Goal: Task Accomplishment & Management: Use online tool/utility

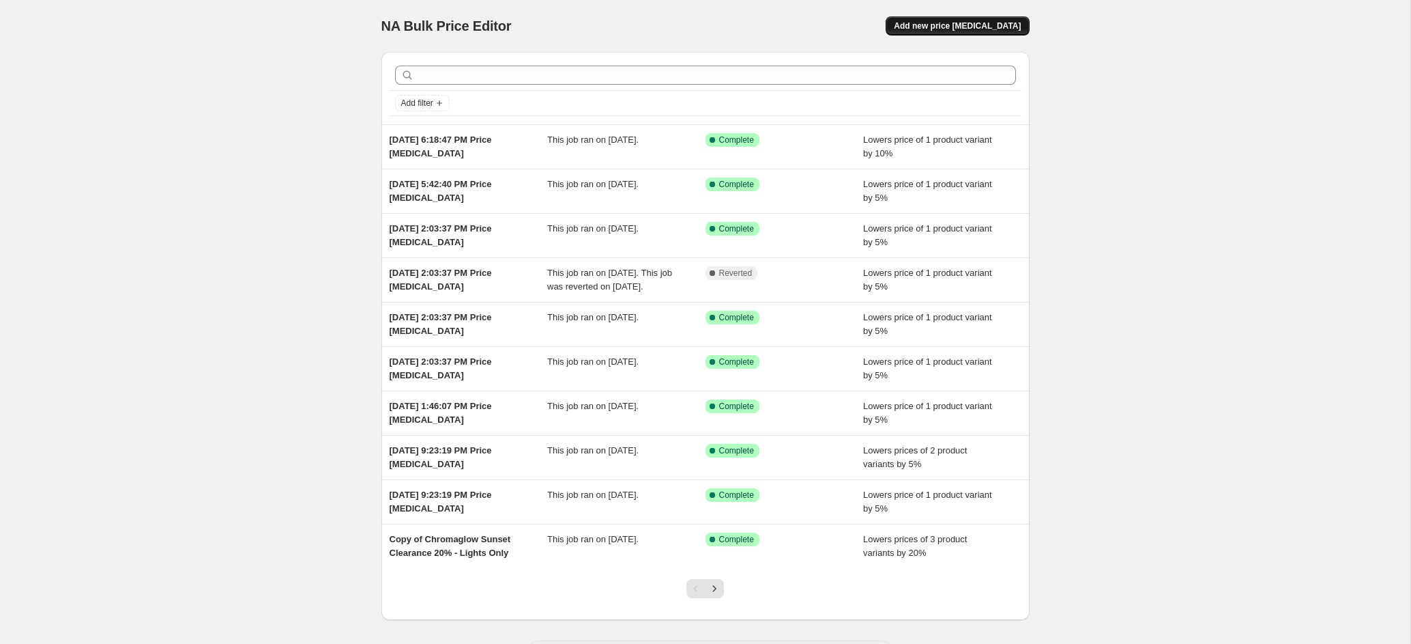
click at [925, 23] on span "Add new price [MEDICAL_DATA]" at bounding box center [957, 25] width 127 height 11
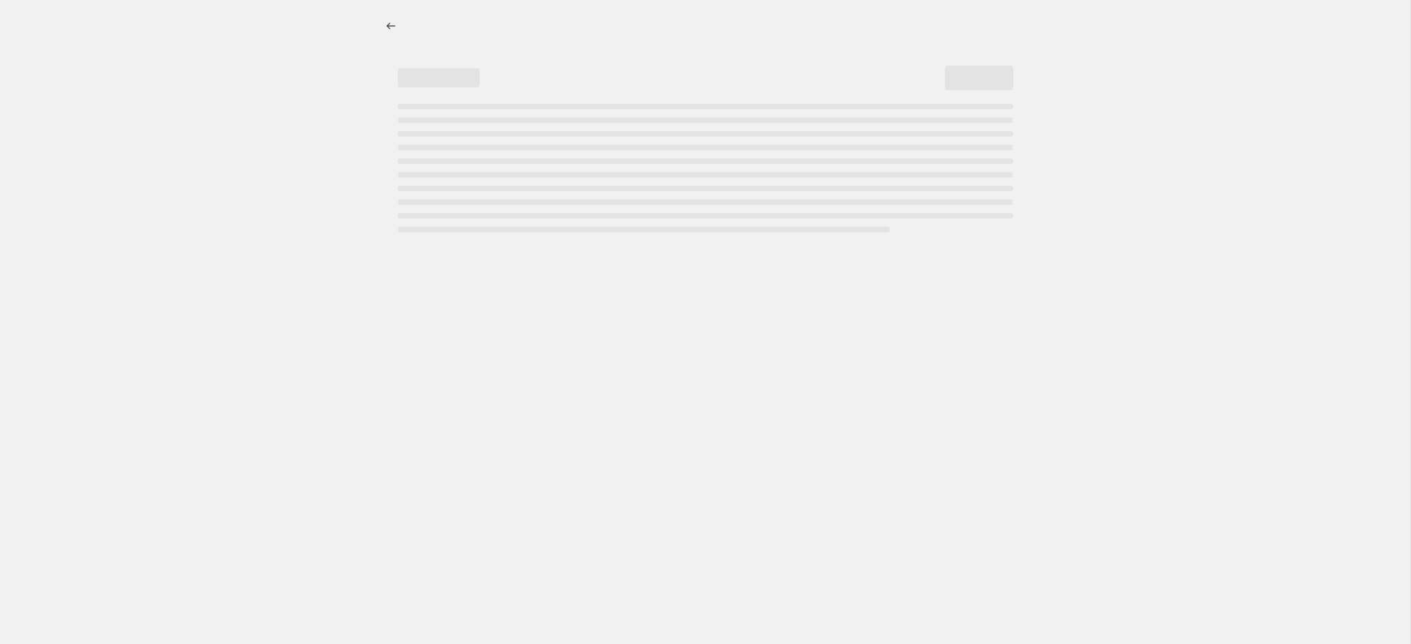
select select "percentage"
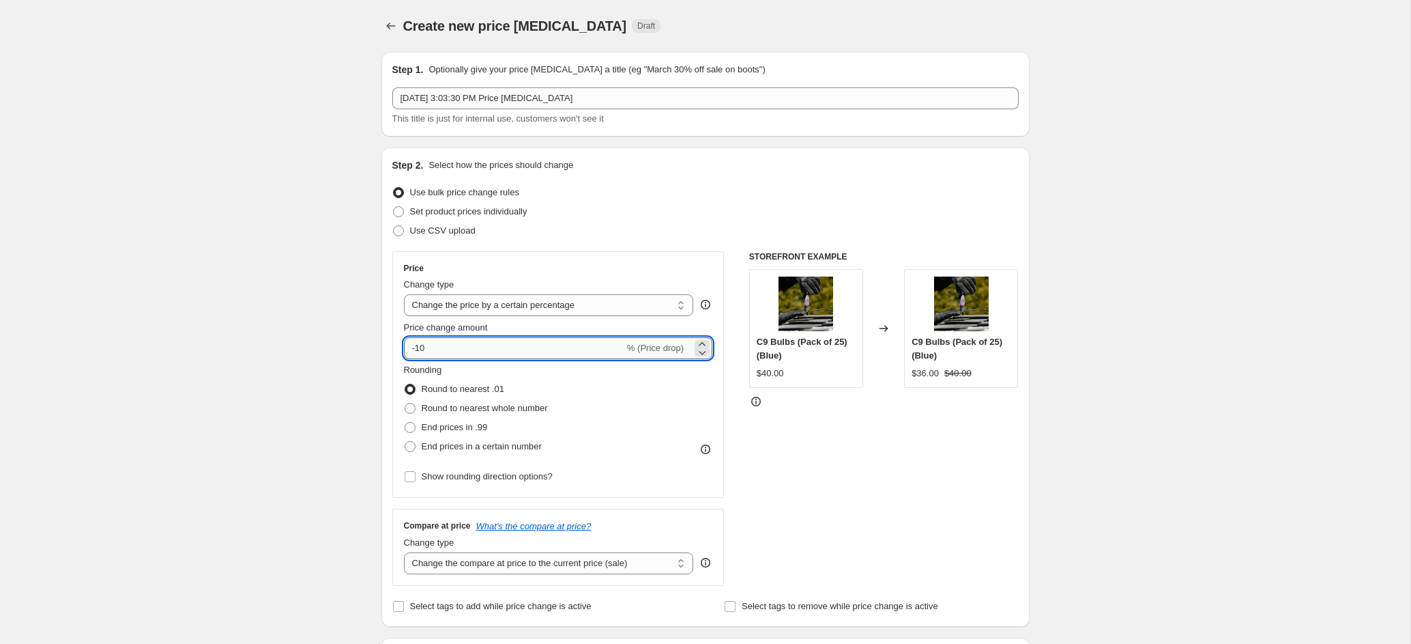
click at [475, 354] on input "-10" at bounding box center [514, 348] width 220 height 22
type input "-1"
type input "-5"
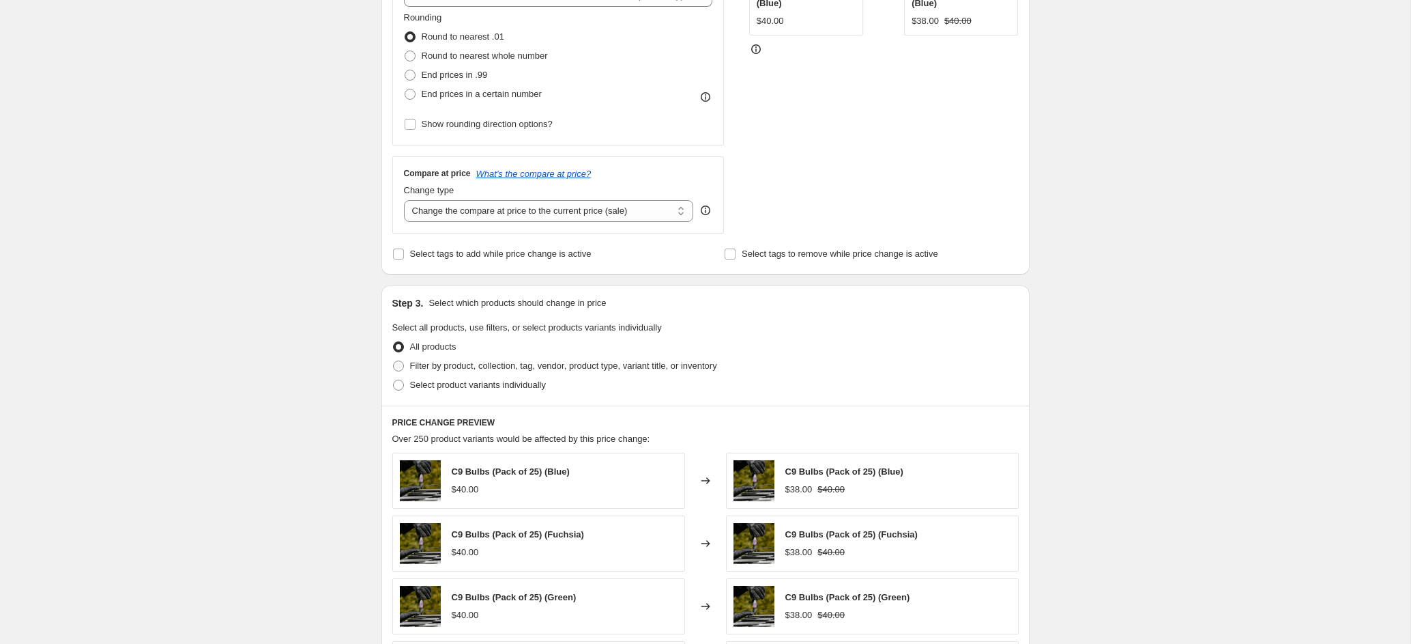
scroll to position [373, 0]
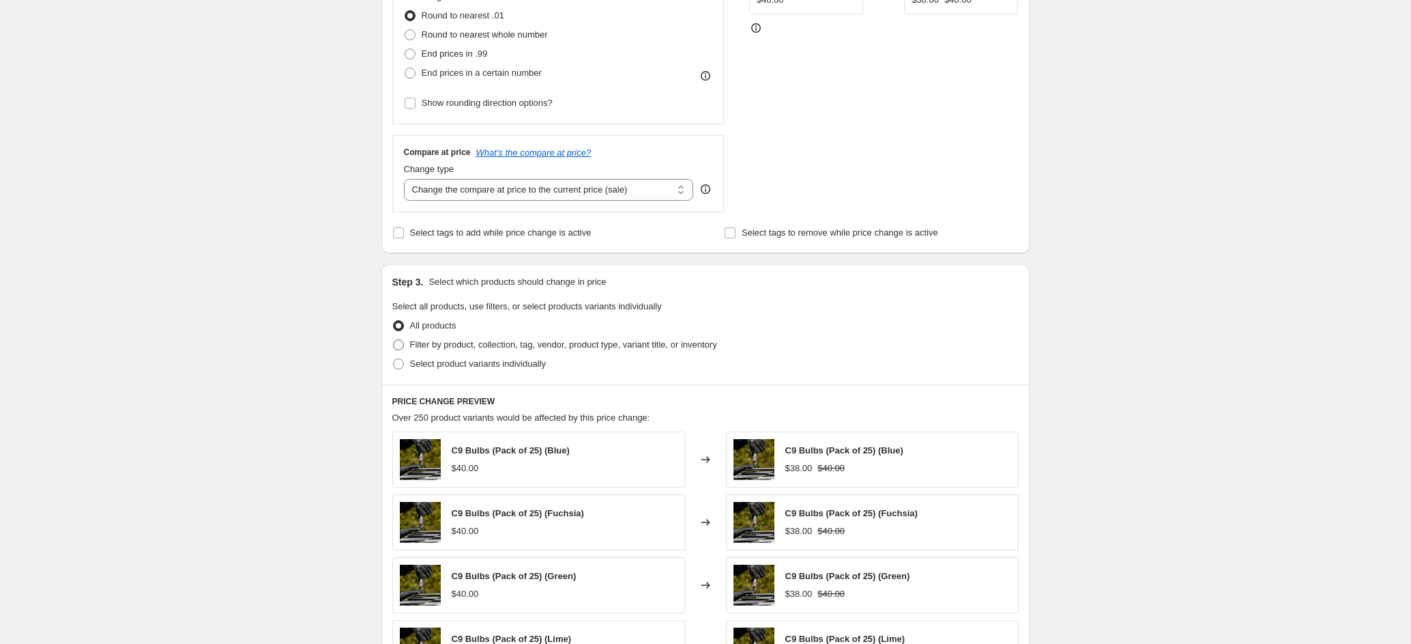
click at [439, 344] on span "Filter by product, collection, tag, vendor, product type, variant title, or inv…" at bounding box center [563, 344] width 307 height 10
click at [394, 340] on input "Filter by product, collection, tag, vendor, product type, variant title, or inv…" at bounding box center [393, 339] width 1 height 1
radio input "true"
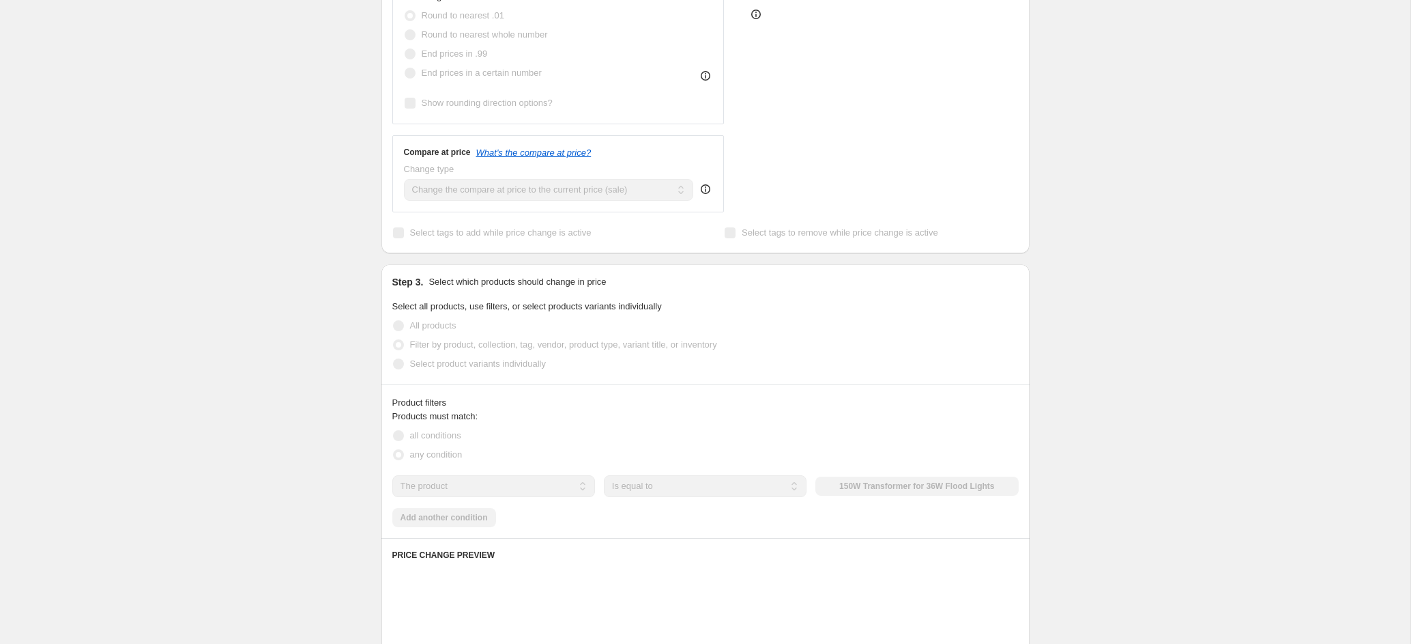
click at [441, 362] on span "Select product variants individually" at bounding box center [478, 363] width 136 height 10
click at [394, 359] on input "Select product variants individually" at bounding box center [393, 358] width 1 height 1
radio input "true"
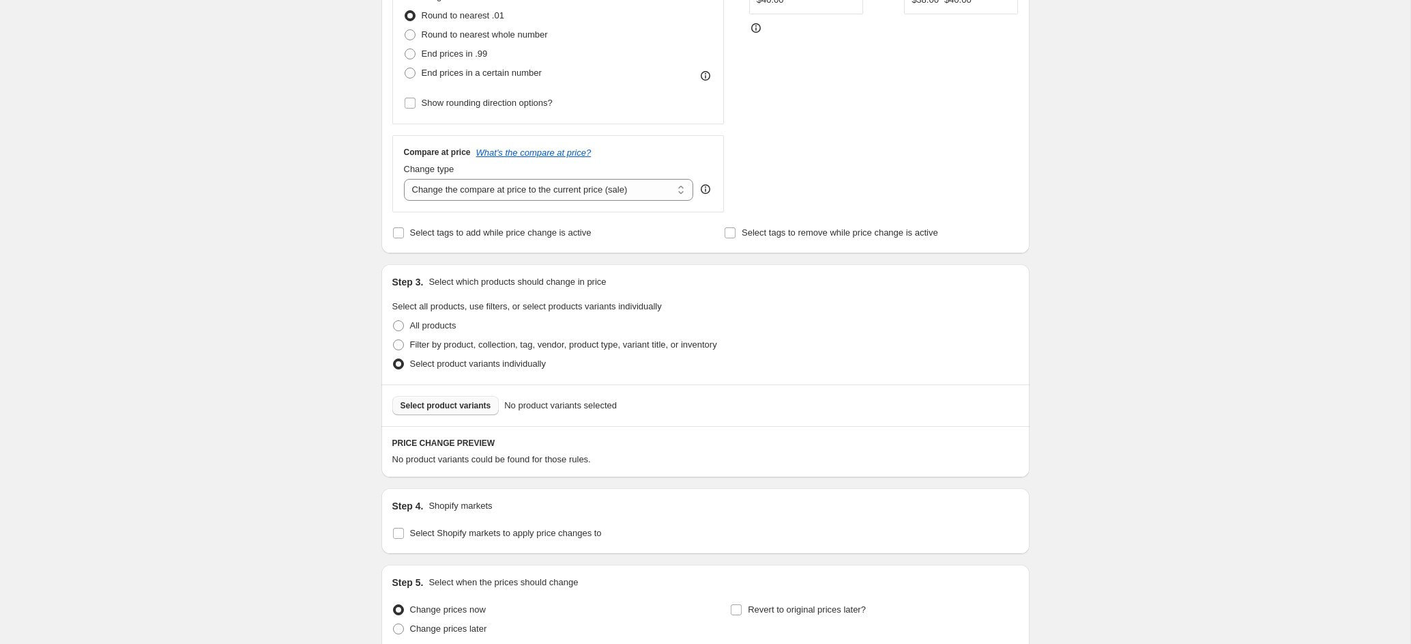
click at [470, 401] on span "Select product variants" at bounding box center [446, 405] width 91 height 11
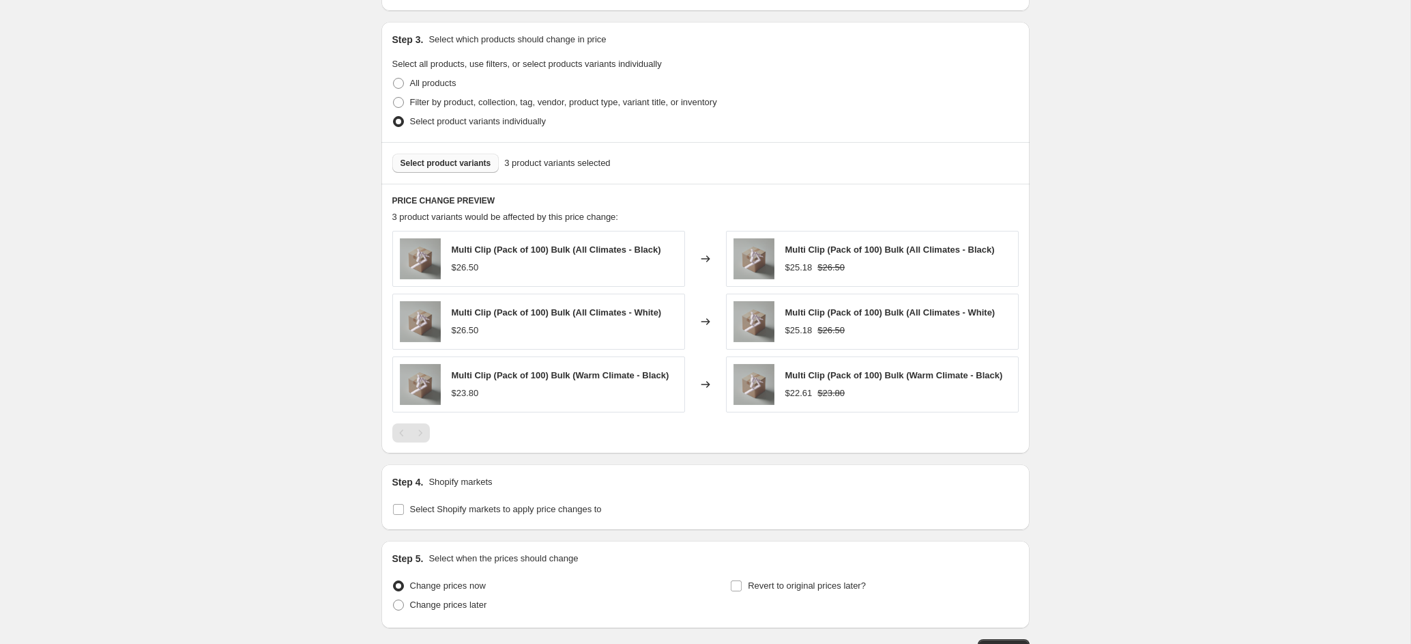
scroll to position [719, 0]
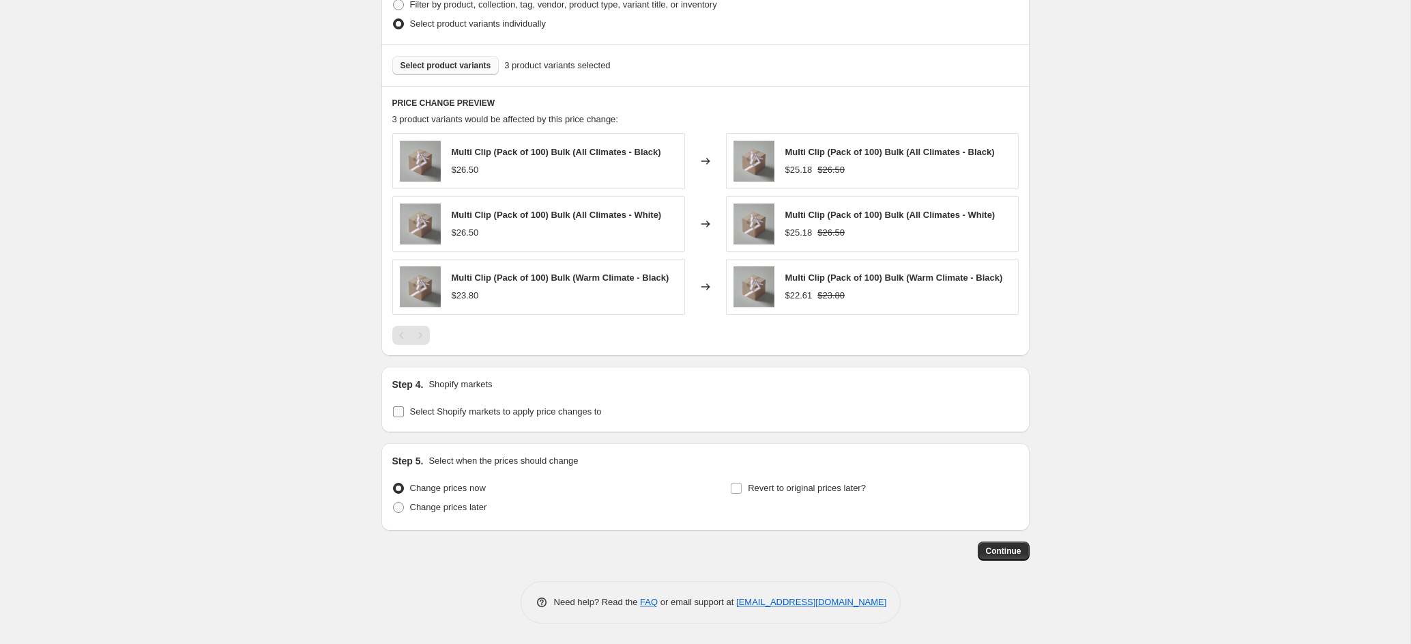
click at [602, 407] on span "Select Shopify markets to apply price changes to" at bounding box center [506, 411] width 192 height 10
click at [404, 407] on input "Select Shopify markets to apply price changes to" at bounding box center [398, 411] width 11 height 11
checkbox input "true"
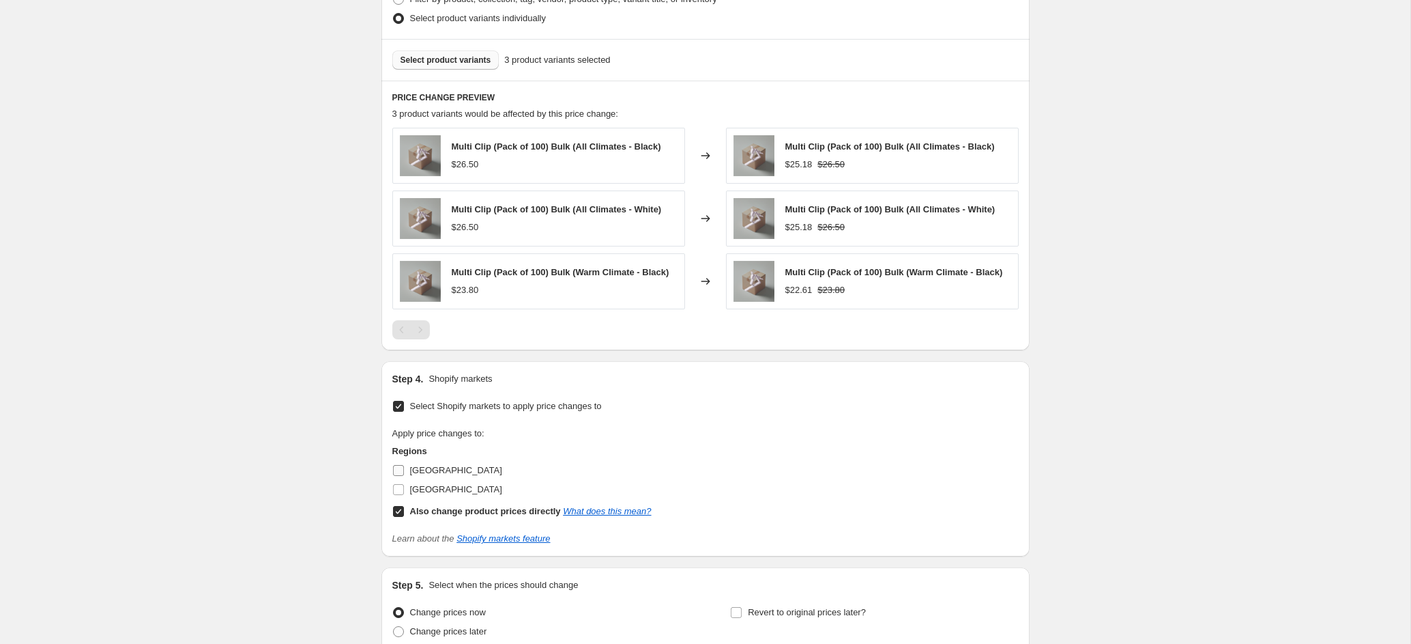
click at [425, 475] on span "Canada" at bounding box center [456, 470] width 92 height 10
click at [404, 476] on input "Canada" at bounding box center [398, 470] width 11 height 11
checkbox input "true"
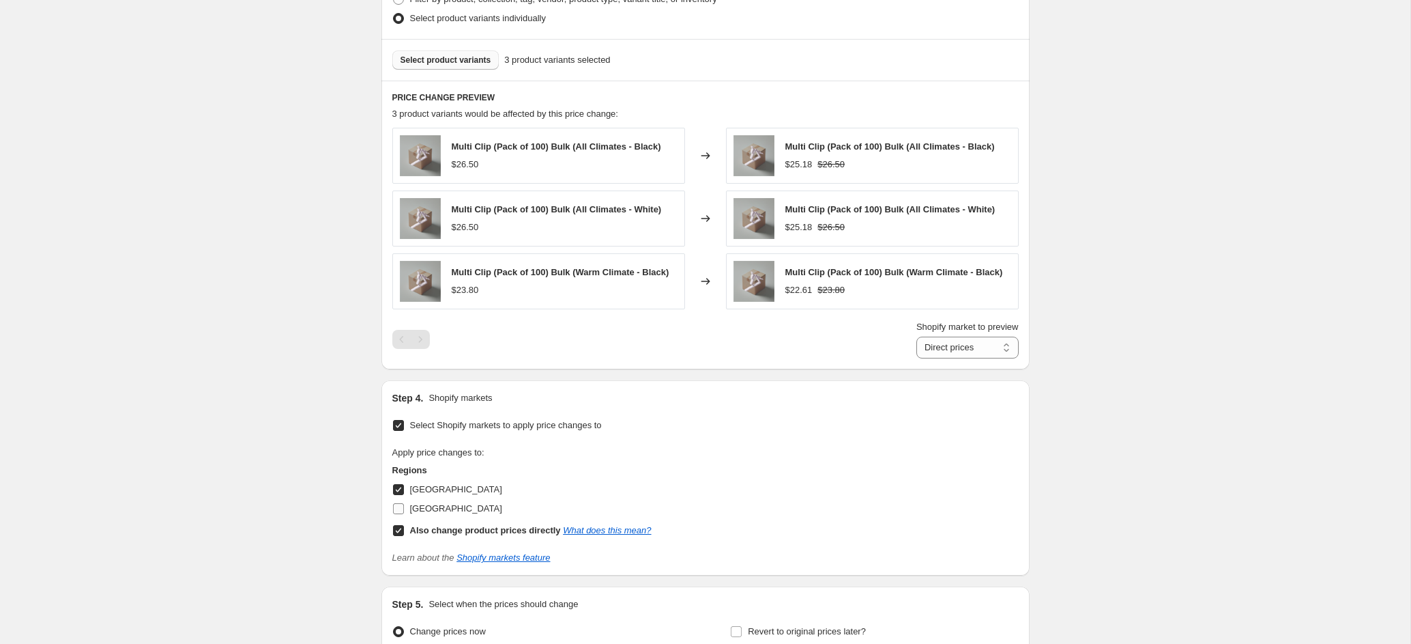
click at [457, 512] on span "United States" at bounding box center [456, 508] width 92 height 10
click at [404, 512] on input "United States" at bounding box center [398, 508] width 11 height 11
checkbox input "true"
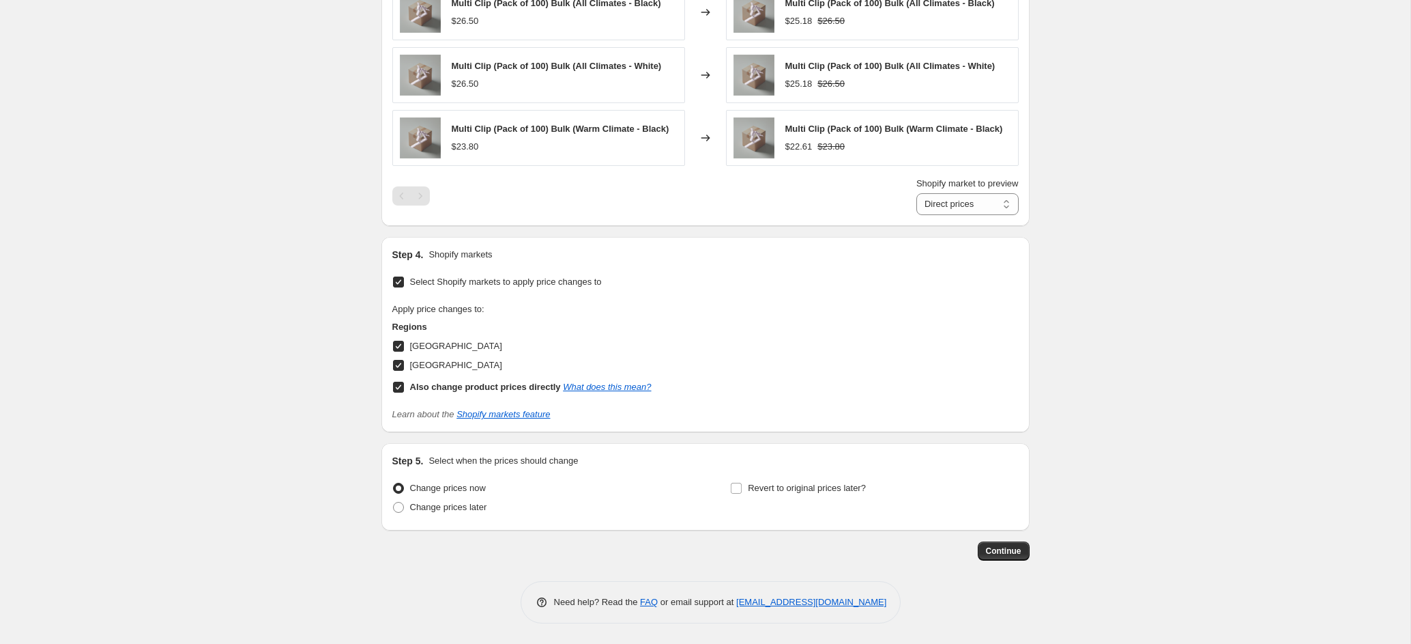
scroll to position [865, 0]
click at [982, 213] on select "Direct prices Canada United States" at bounding box center [968, 204] width 102 height 22
click at [917, 215] on select "Direct prices Canada United States" at bounding box center [968, 204] width 102 height 22
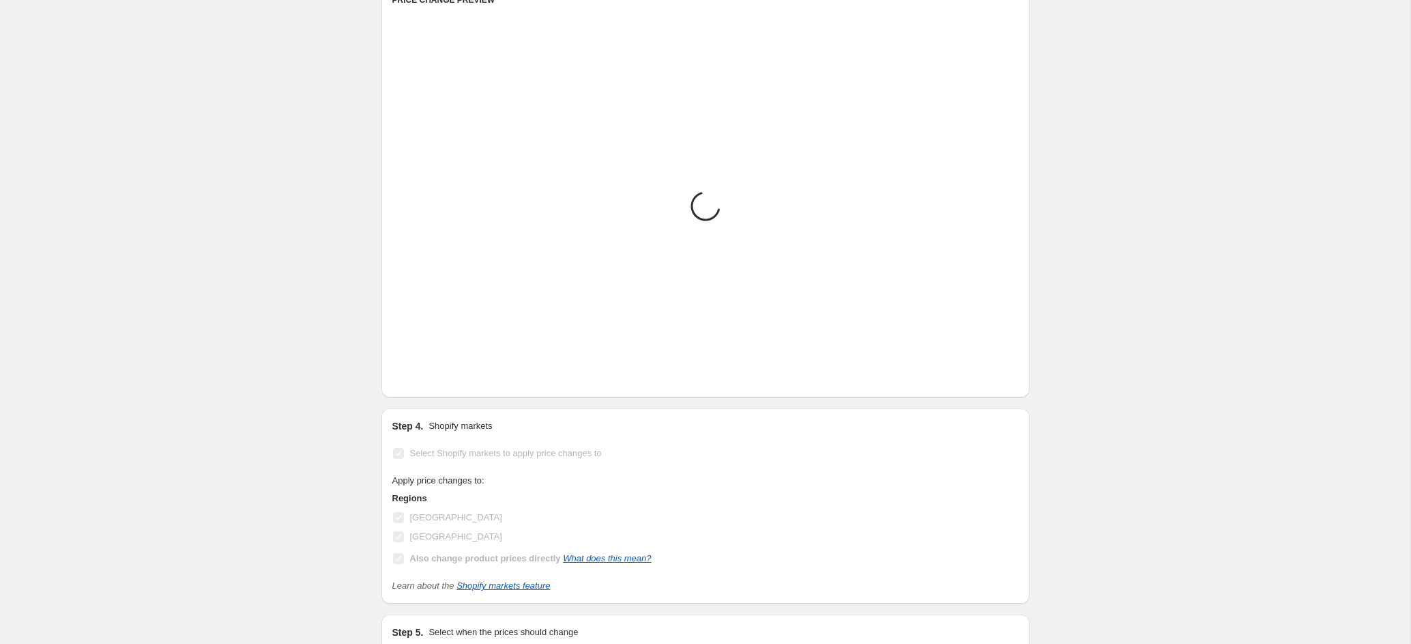
scroll to position [809, 0]
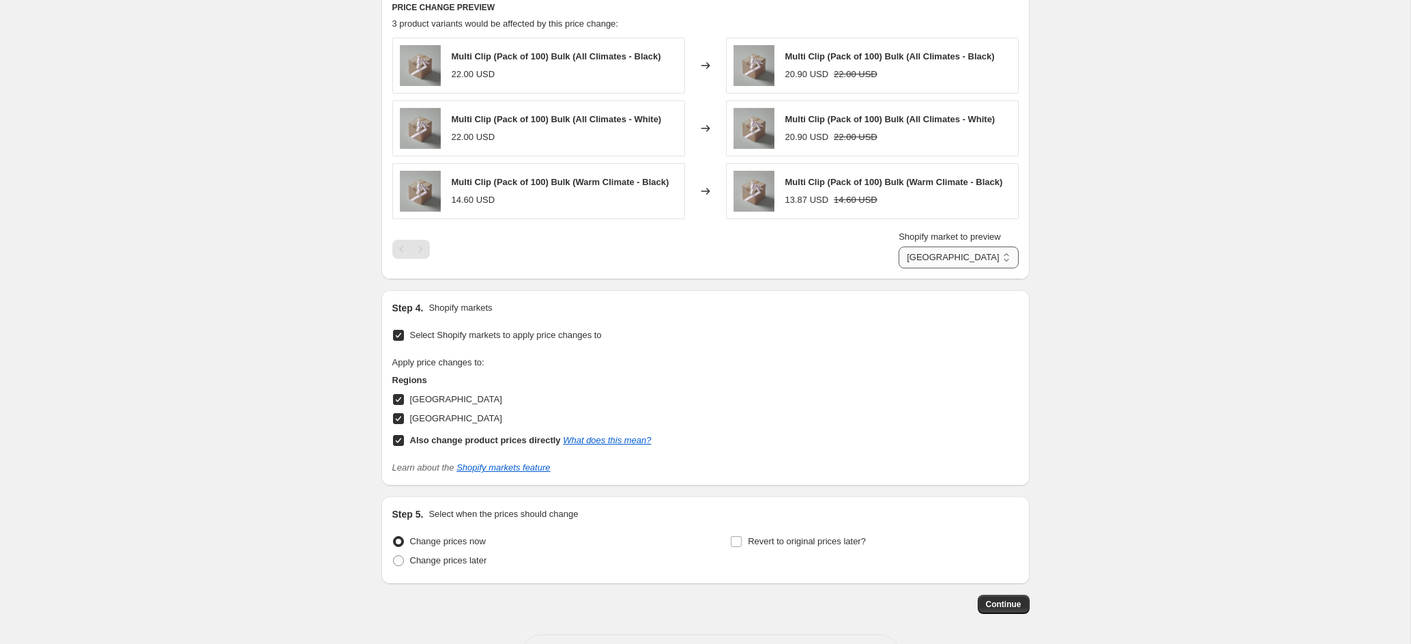
click at [968, 268] on select "Direct prices Canada United States" at bounding box center [958, 257] width 119 height 22
select select "49053597978"
click at [909, 268] on select "Direct prices Canada United States" at bounding box center [958, 257] width 119 height 22
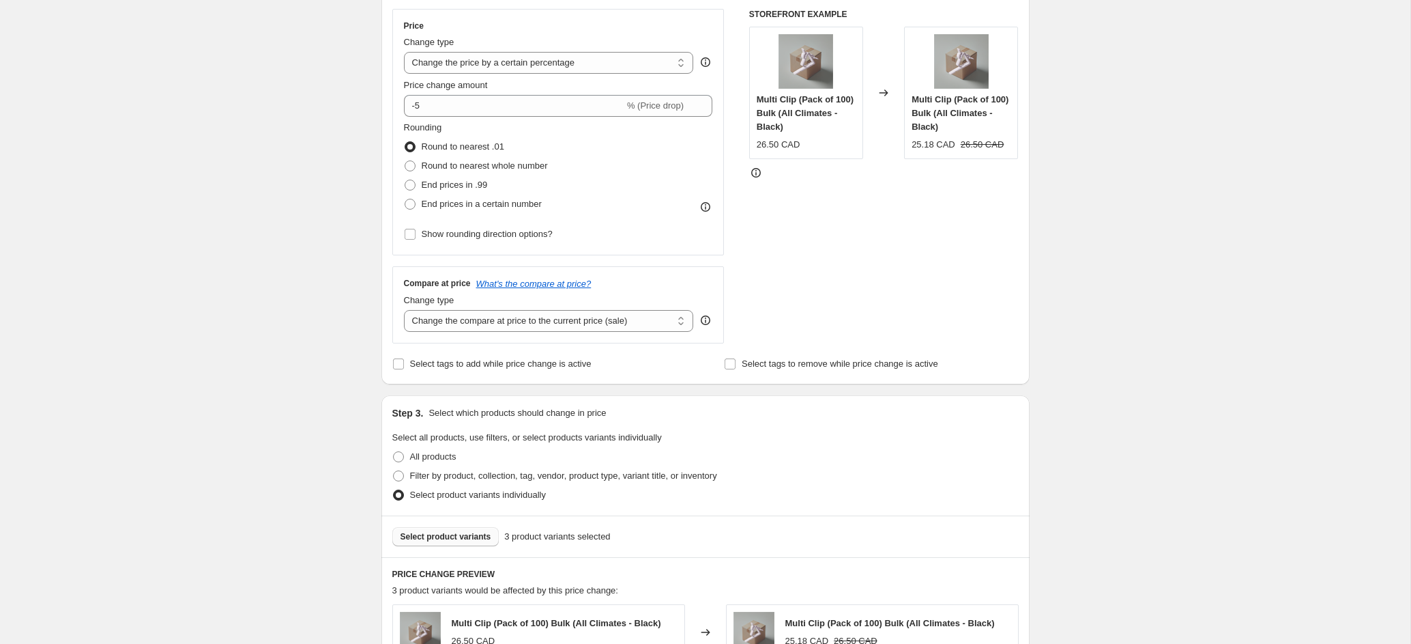
scroll to position [237, 0]
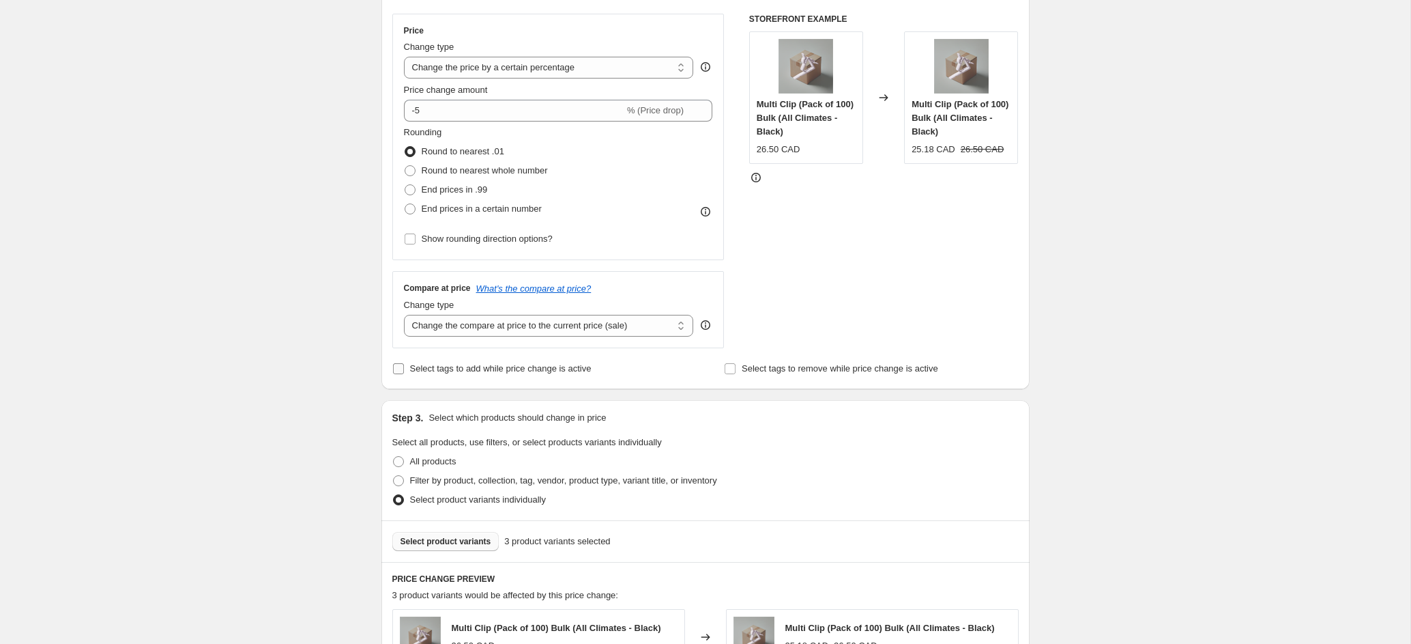
click at [561, 371] on span "Select tags to add while price change is active" at bounding box center [501, 368] width 182 height 10
click at [404, 371] on input "Select tags to add while price change is active" at bounding box center [398, 368] width 11 height 11
checkbox input "true"
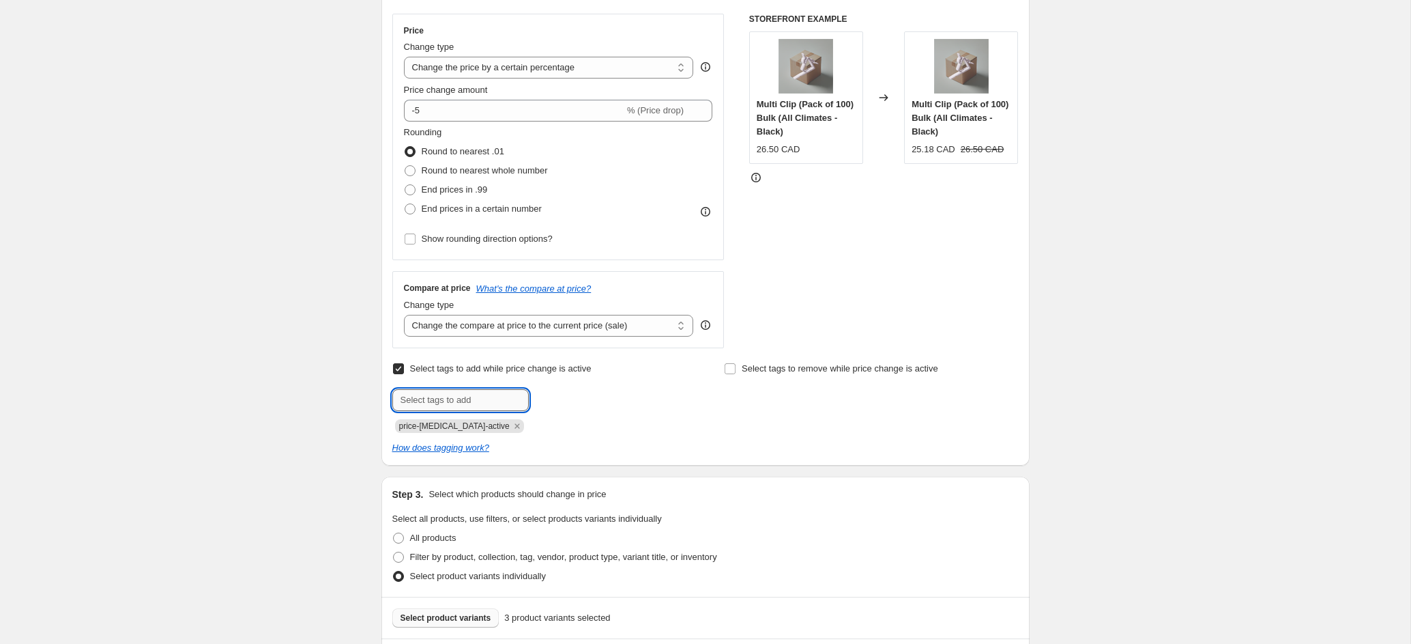
click at [487, 400] on input "text" at bounding box center [460, 400] width 136 height 22
type input "bulk"
click at [515, 427] on icon "Remove price-change-job-active" at bounding box center [517, 425] width 5 height 5
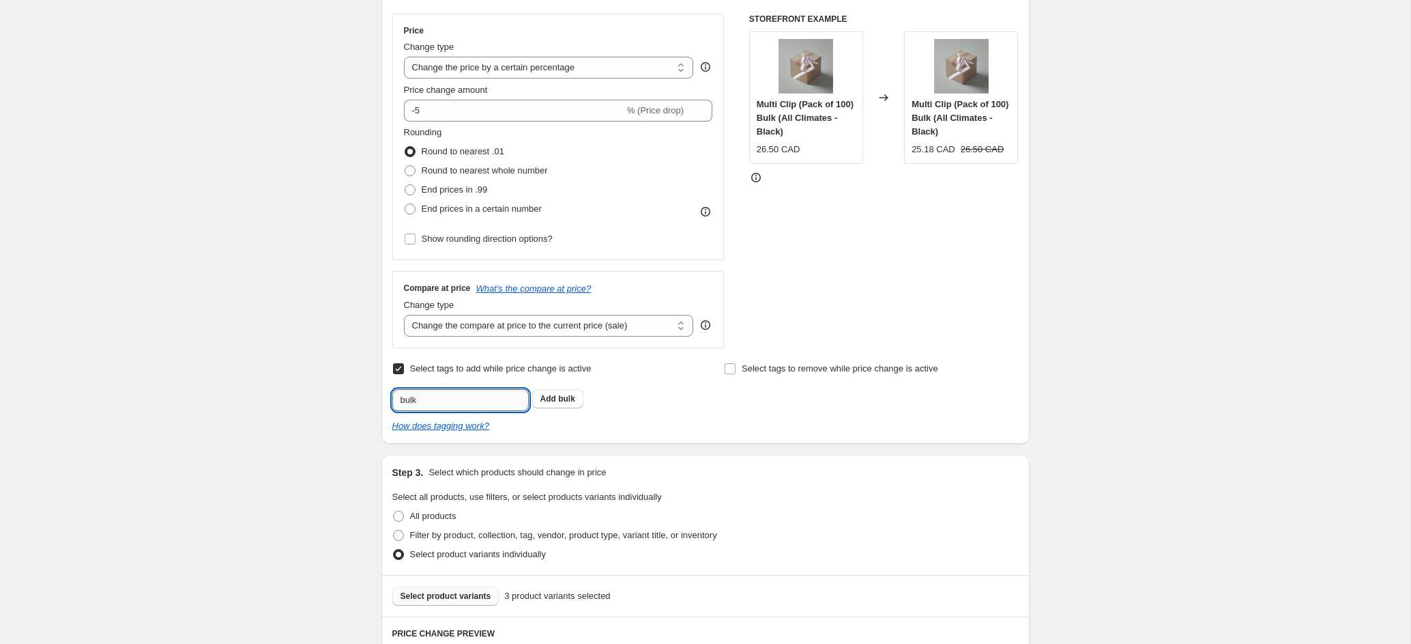
click at [474, 400] on input "bulk" at bounding box center [460, 400] width 136 height 22
drag, startPoint x: 474, startPoint y: 400, endPoint x: 327, endPoint y: 399, distance: 146.7
click at [327, 399] on div "Create new price change job. This page is ready Create new price change job Dra…" at bounding box center [705, 543] width 1411 height 1560
type input "bulk"
drag, startPoint x: 442, startPoint y: 401, endPoint x: 358, endPoint y: 401, distance: 83.9
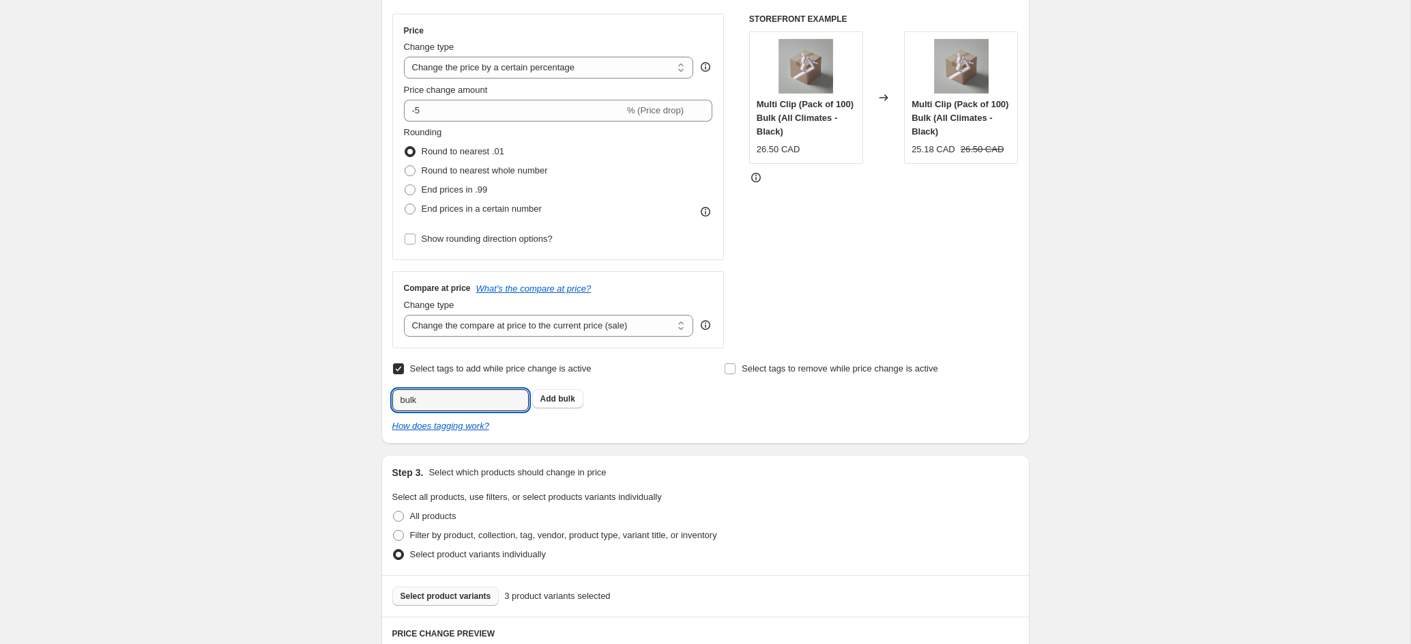
click at [358, 401] on div "Create new price change job. This page is ready Create new price change job Dra…" at bounding box center [705, 543] width 1411 height 1560
click at [404, 362] on span at bounding box center [398, 368] width 12 height 12
click at [404, 363] on input "Select tags to add while price change is active" at bounding box center [398, 368] width 11 height 11
checkbox input "false"
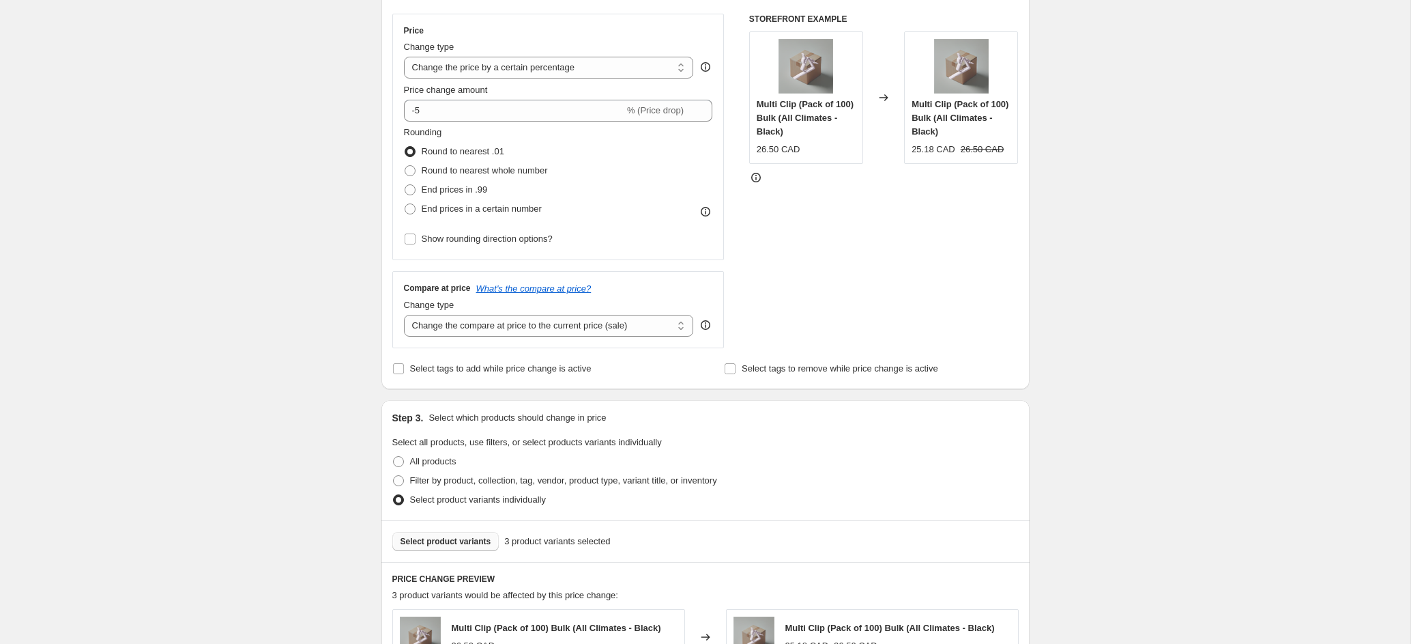
scroll to position [867, 0]
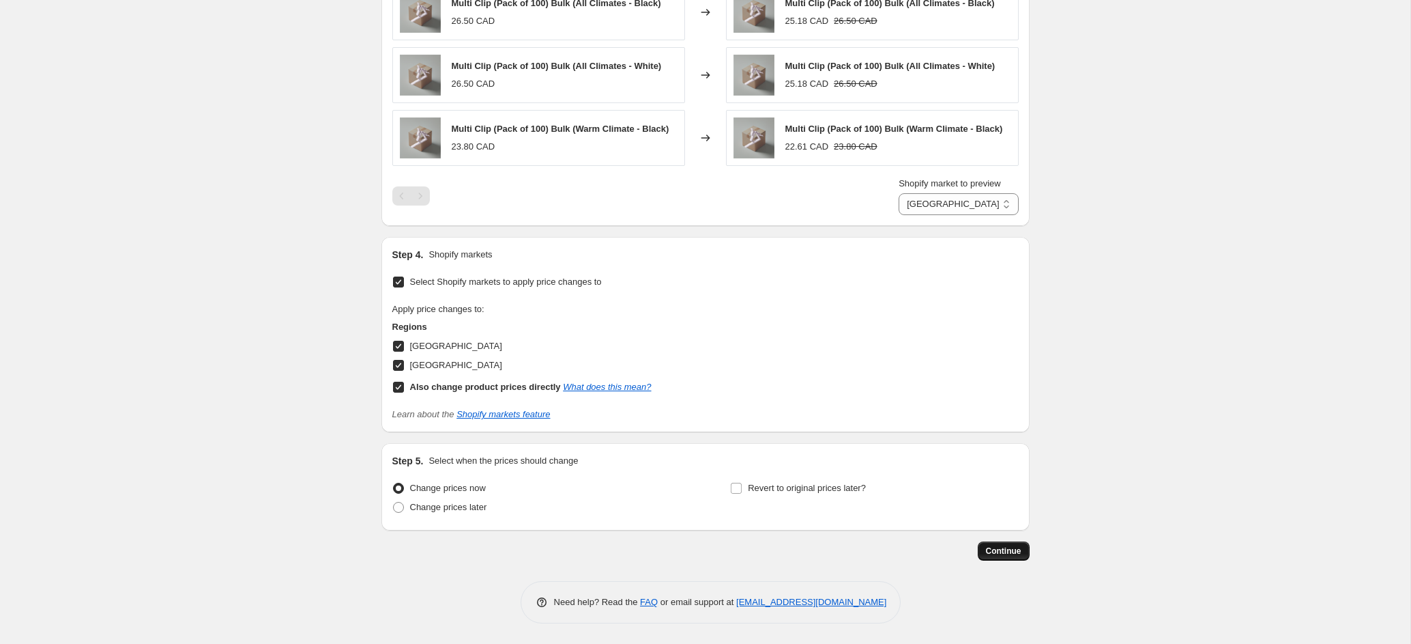
click at [1016, 556] on span "Continue" at bounding box center [1003, 550] width 35 height 11
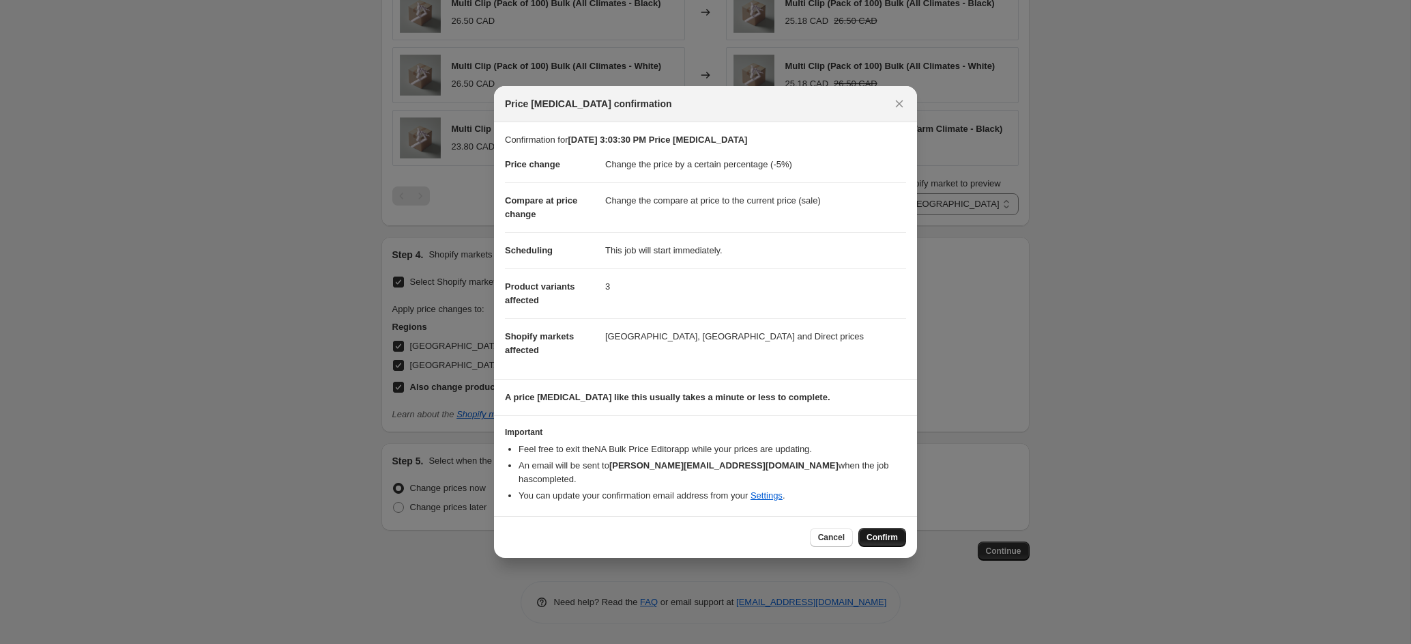
click at [878, 532] on span "Confirm" at bounding box center [882, 537] width 31 height 11
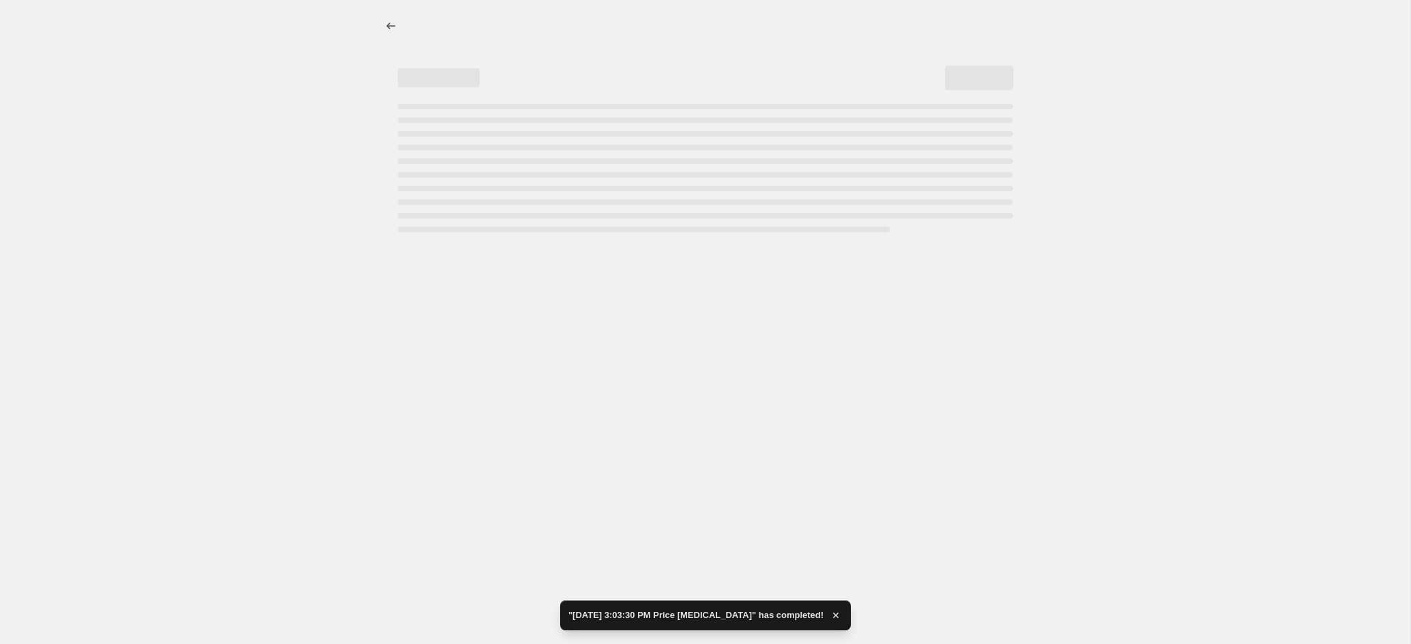
select select "percentage"
select select "49053597978"
